Goal: Information Seeking & Learning: Learn about a topic

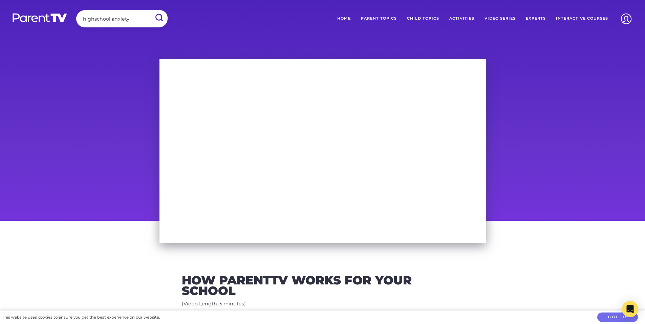
click at [150, 10] on input "submit" at bounding box center [159, 17] width 18 height 15
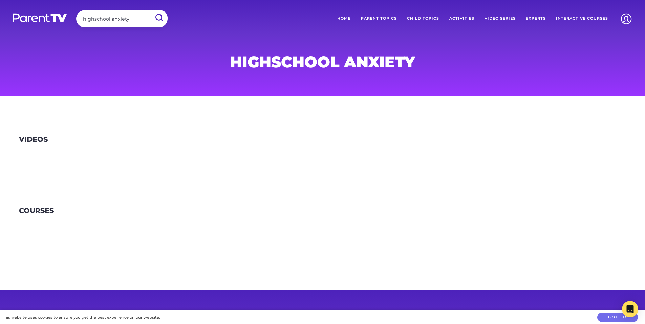
click at [137, 19] on input "highschool anxiety" at bounding box center [121, 18] width 91 height 17
type input "highschool"
click at [150, 10] on input "submit" at bounding box center [159, 17] width 18 height 15
click at [378, 17] on link "Parent Topics" at bounding box center [379, 18] width 46 height 17
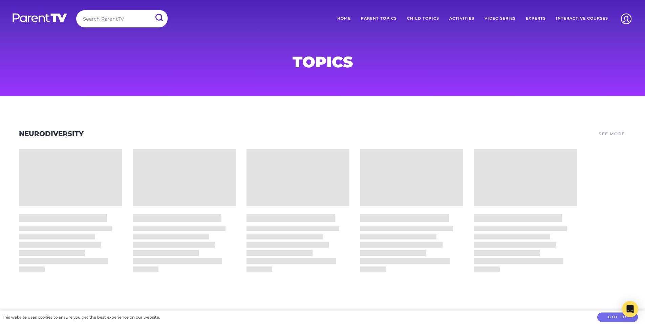
click at [111, 19] on input "search" at bounding box center [121, 18] width 91 height 17
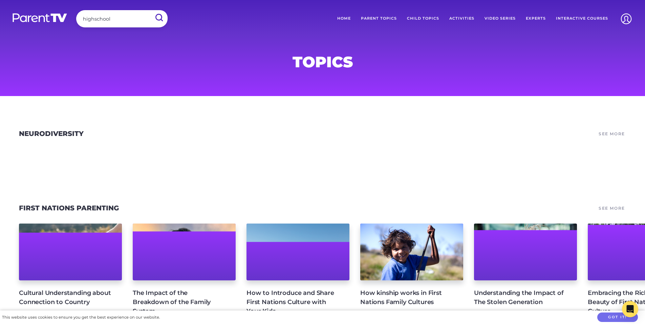
type input "highschool"
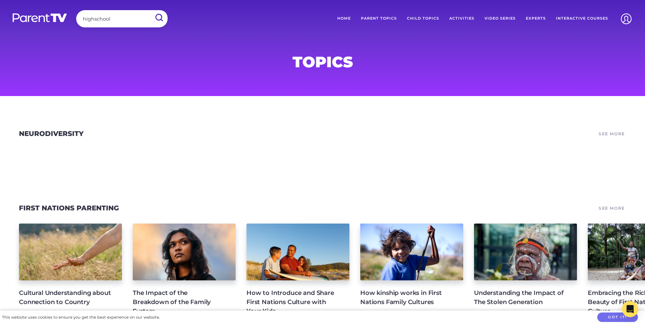
click at [150, 10] on input "submit" at bounding box center [159, 17] width 18 height 15
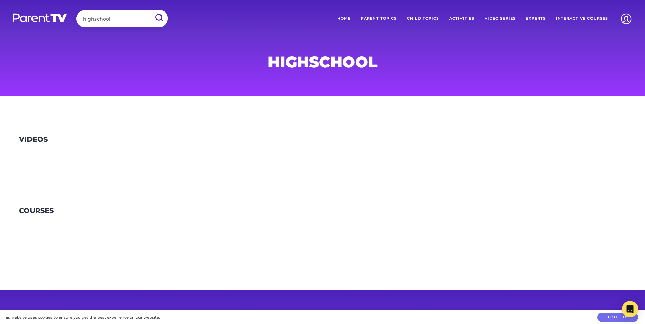
click at [388, 18] on link "Parent Topics" at bounding box center [379, 18] width 46 height 17
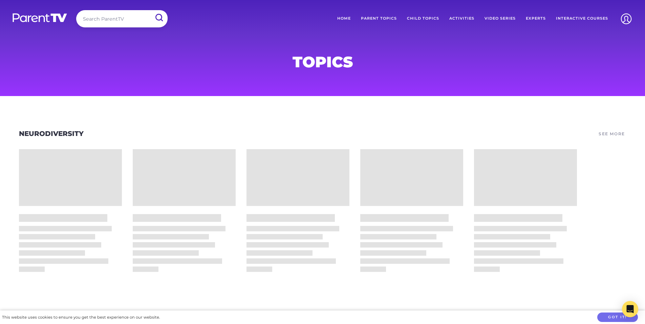
click at [108, 18] on input "search" at bounding box center [121, 18] width 91 height 17
type input "puberty"
click at [150, 10] on input "submit" at bounding box center [159, 17] width 18 height 15
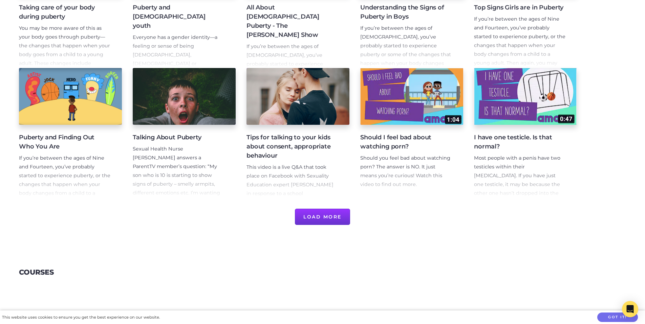
scroll to position [223, 0]
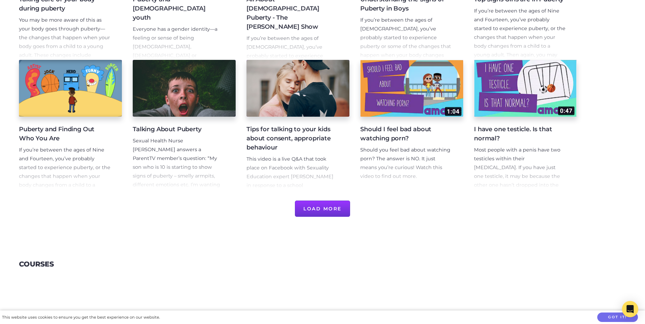
click at [315, 209] on button "Load More" at bounding box center [322, 209] width 55 height 16
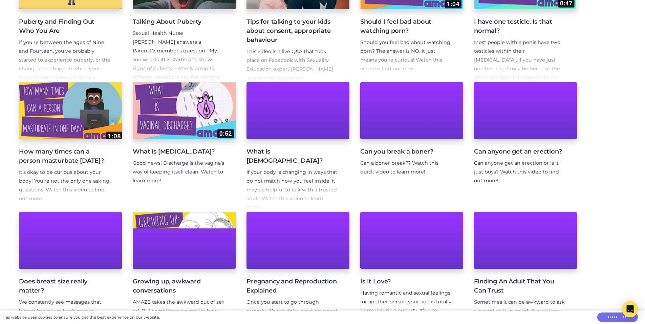
scroll to position [425, 0]
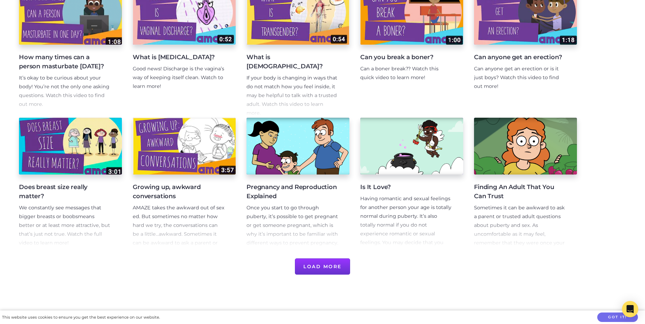
click at [315, 266] on button "Load More" at bounding box center [322, 267] width 55 height 16
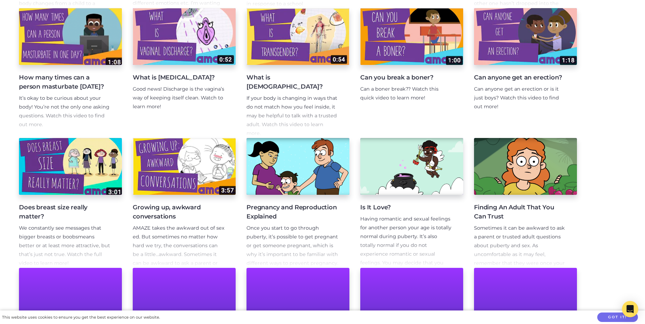
scroll to position [82, 0]
